Goal: Navigation & Orientation: Find specific page/section

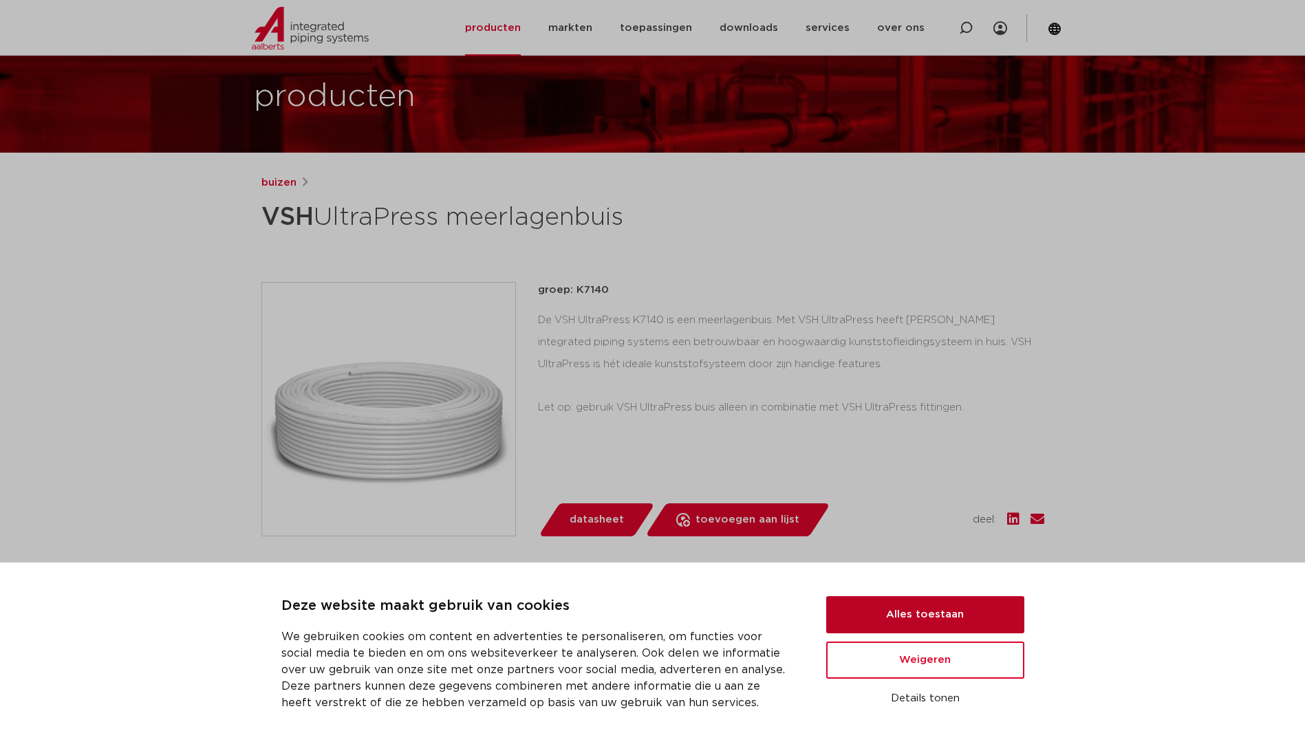
click at [930, 618] on button "Alles toestaan" at bounding box center [925, 614] width 198 height 37
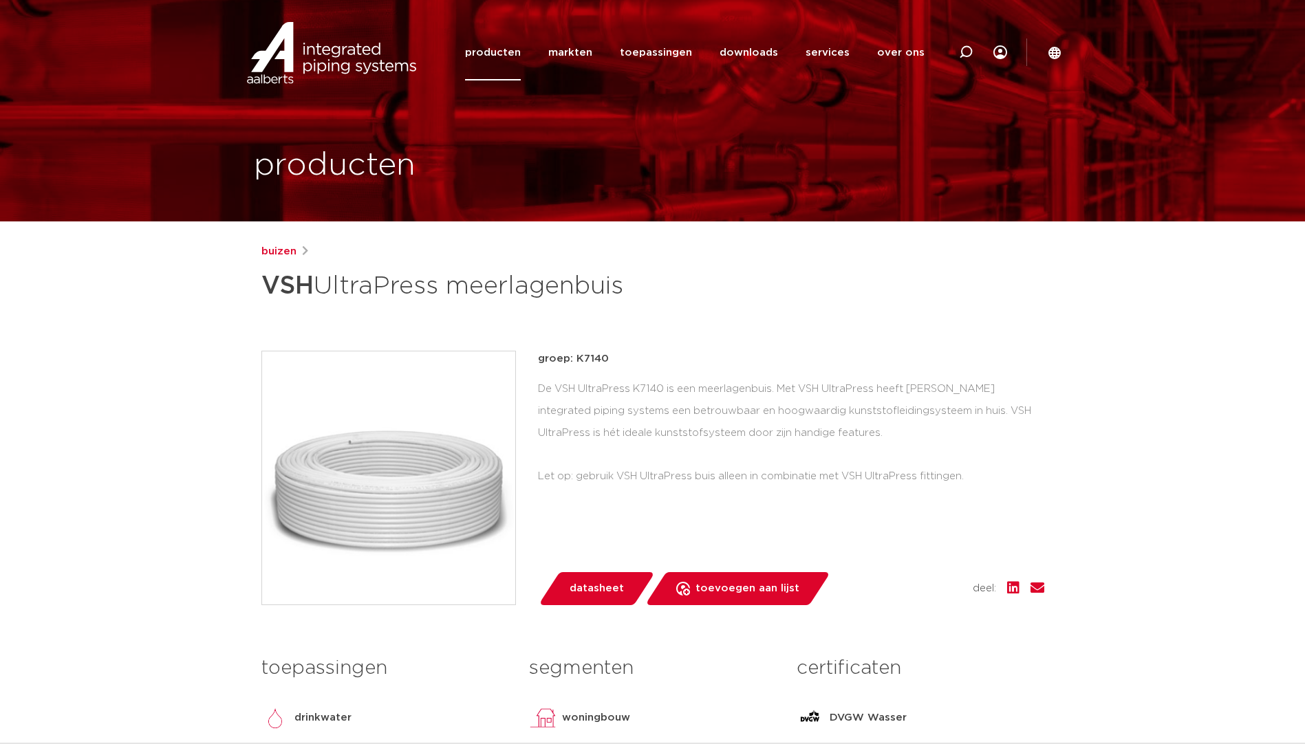
click at [494, 50] on link "producten" at bounding box center [493, 53] width 56 height 56
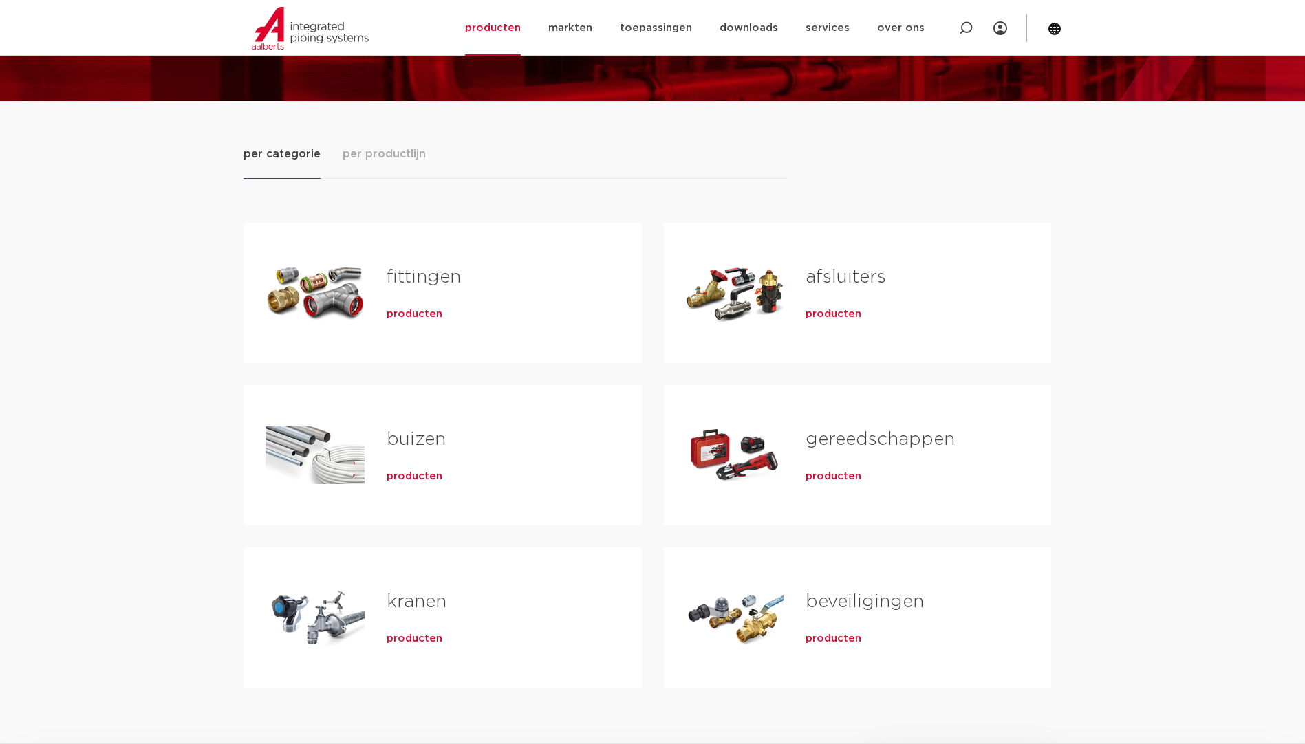
scroll to position [138, 0]
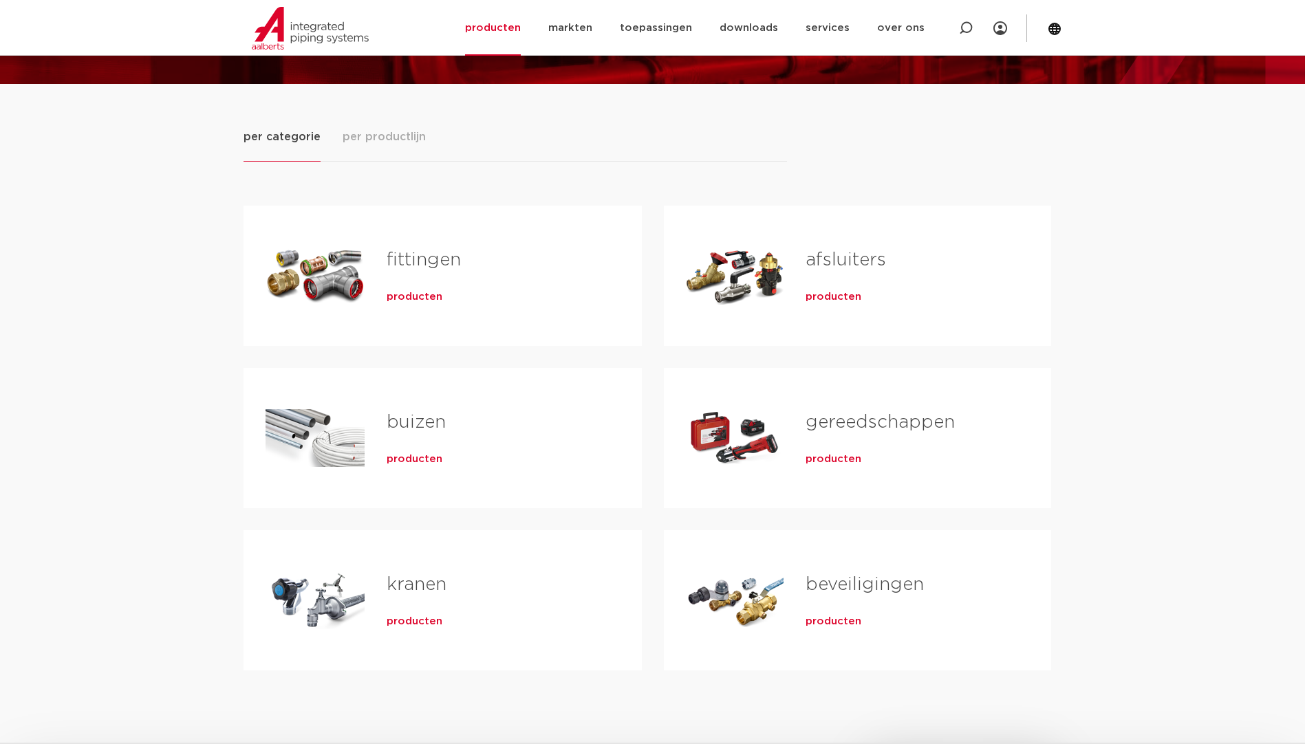
click at [761, 277] on div "Tabs. Open items met enter of spatie, sluit af met escape en navigeer met de pi…" at bounding box center [735, 276] width 98 height 96
click at [814, 296] on span "producten" at bounding box center [833, 297] width 56 height 14
click at [399, 295] on span "producten" at bounding box center [415, 297] width 56 height 14
